Goal: Information Seeking & Learning: Learn about a topic

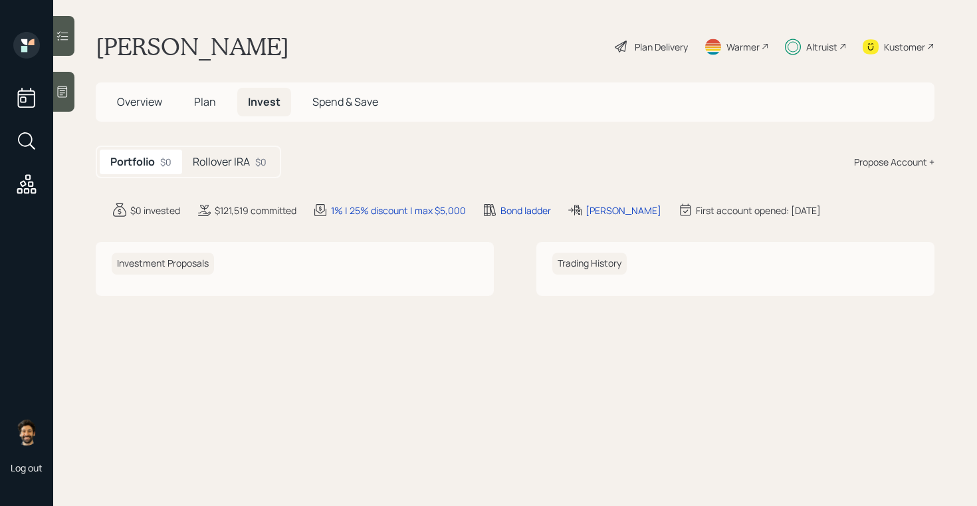
click at [235, 155] on h5 "Rollover IRA" at bounding box center [221, 161] width 57 height 13
